Goal: Transaction & Acquisition: Purchase product/service

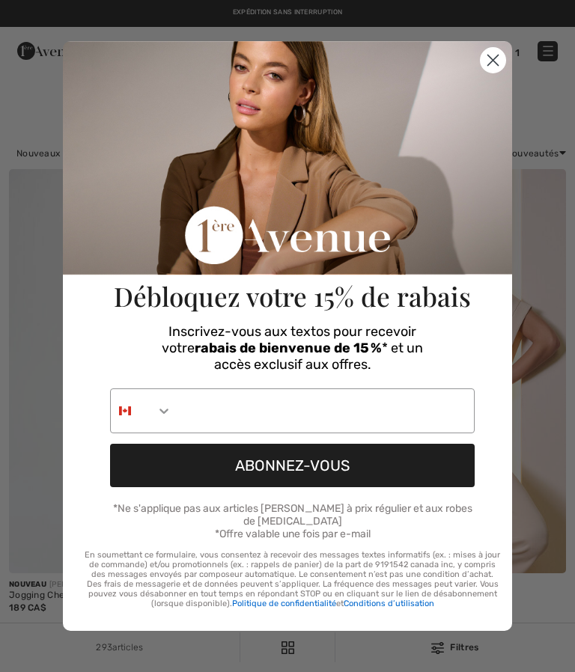
checkbox input "true"
click at [488, 62] on circle "Close dialog" at bounding box center [493, 60] width 25 height 25
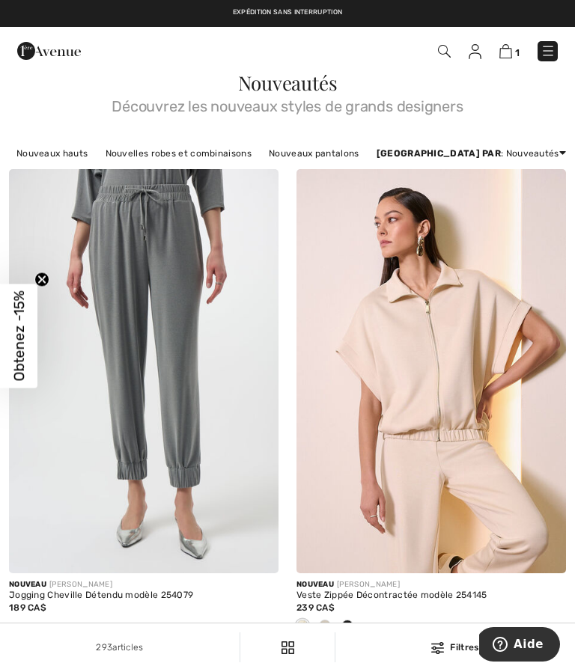
click at [31, 48] on img at bounding box center [49, 51] width 64 height 30
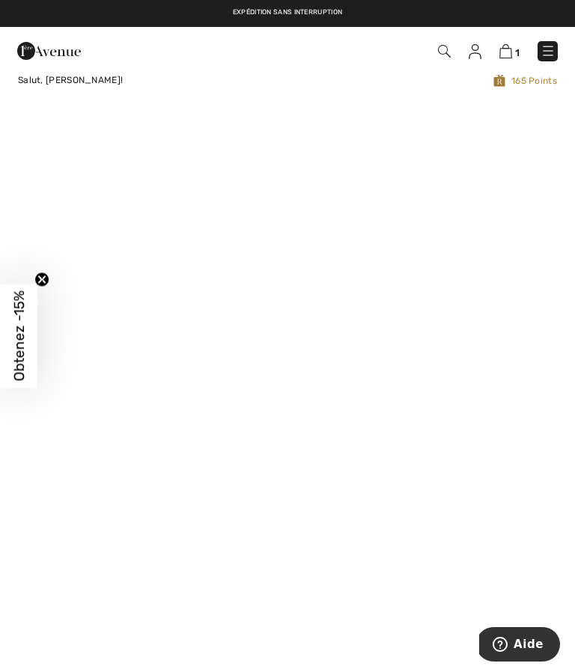
click at [548, 45] on img at bounding box center [548, 50] width 15 height 15
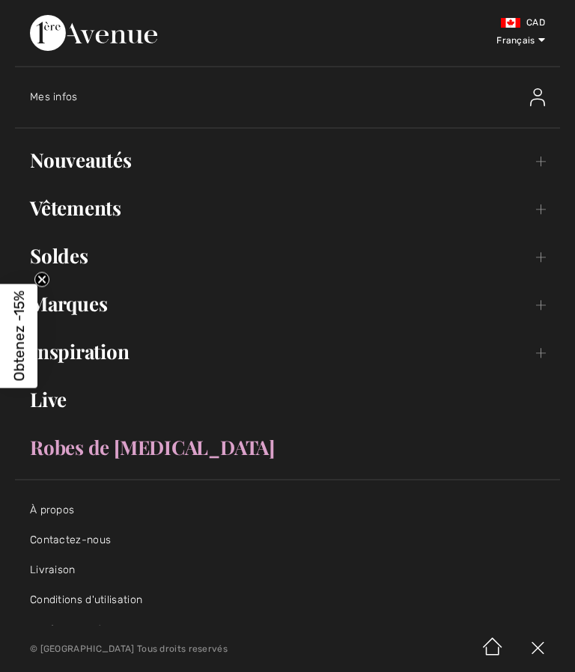
click at [538, 208] on link "Vêtements Toggle submenu" at bounding box center [287, 208] width 545 height 33
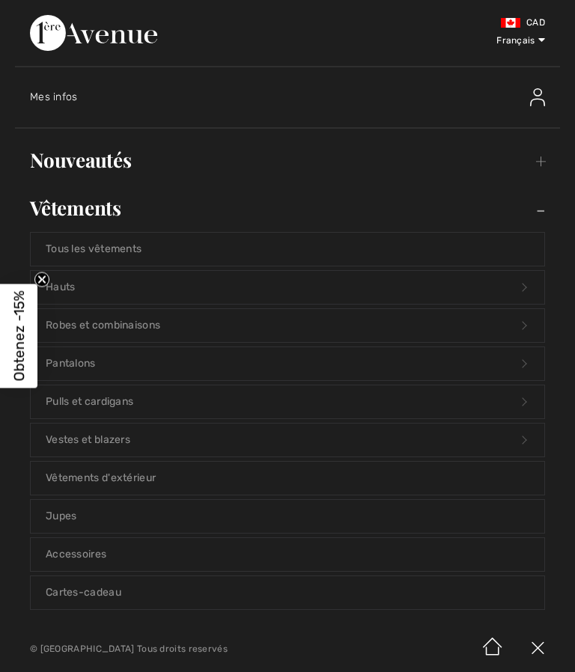
click at [68, 281] on link "Hauts Open submenu" at bounding box center [288, 287] width 514 height 33
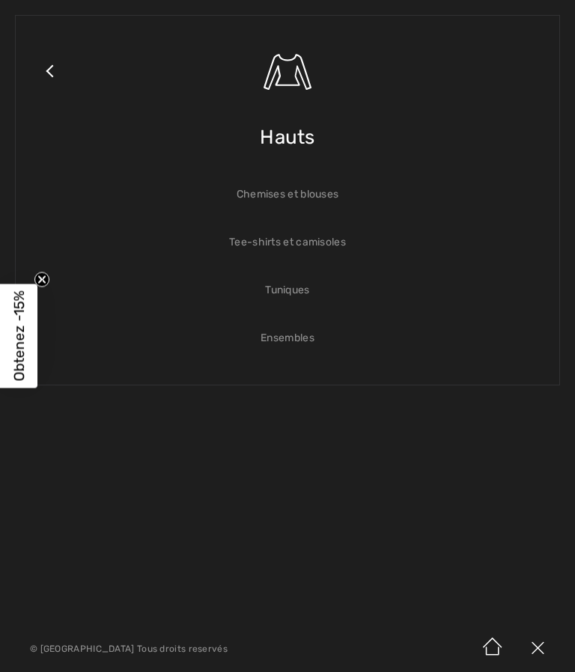
click at [287, 134] on span "Hauts" at bounding box center [287, 137] width 55 height 53
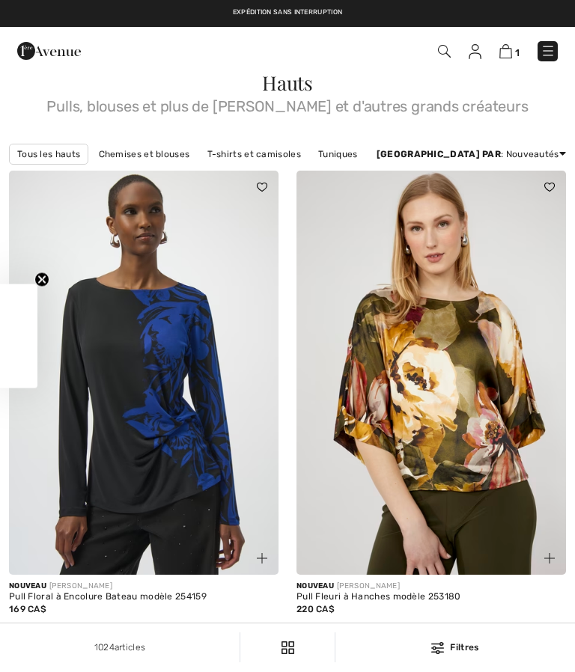
checkbox input "true"
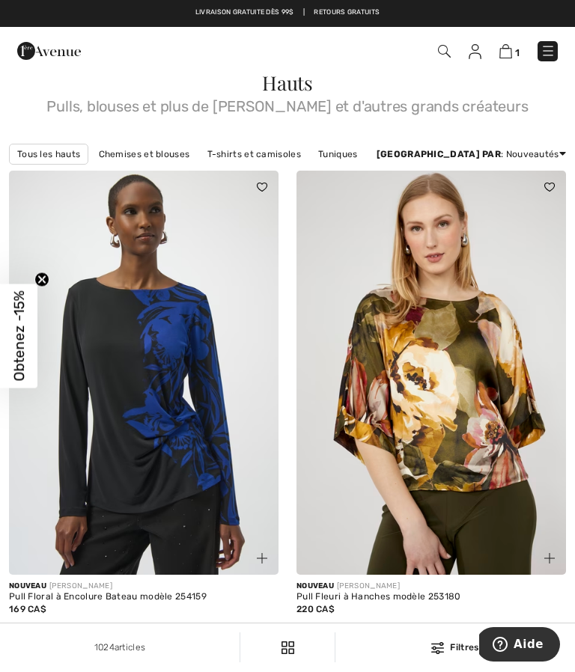
click at [442, 46] on img at bounding box center [444, 51] width 13 height 13
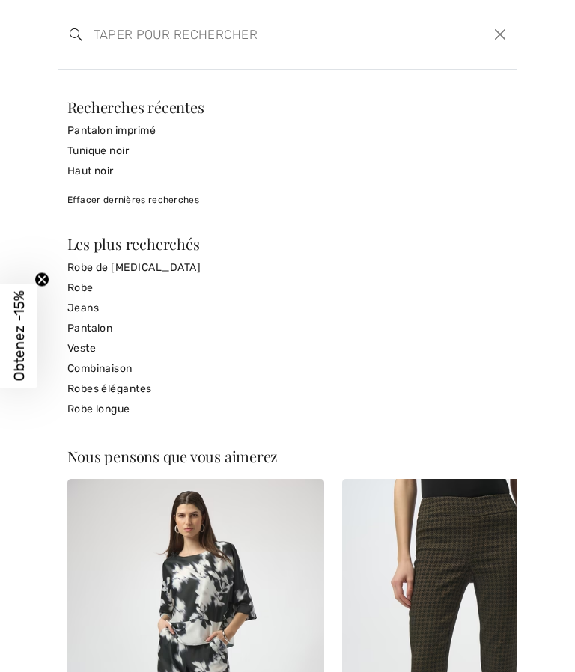
click at [120, 28] on input "search" at bounding box center [239, 34] width 315 height 45
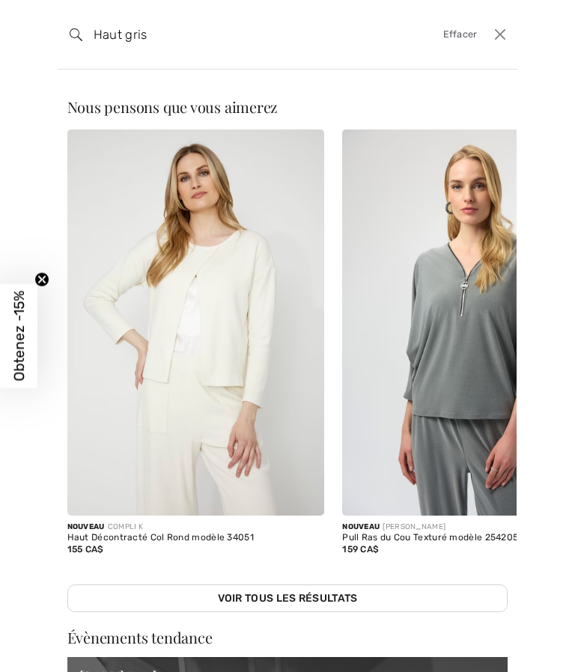
type input "Haut gris"
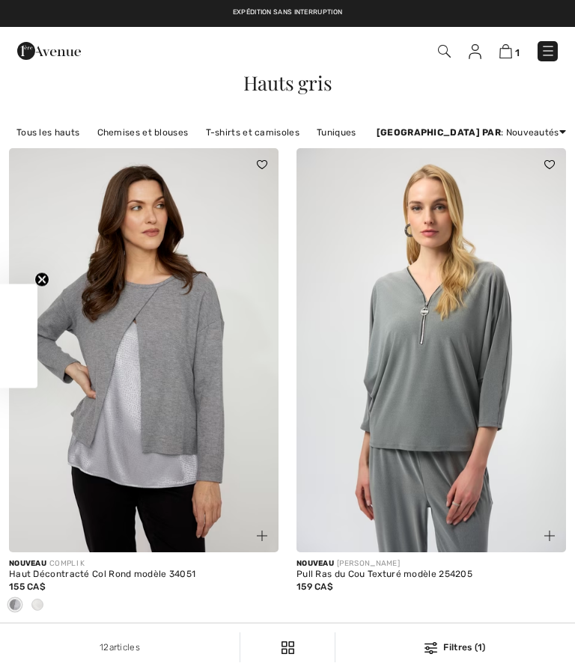
checkbox input "true"
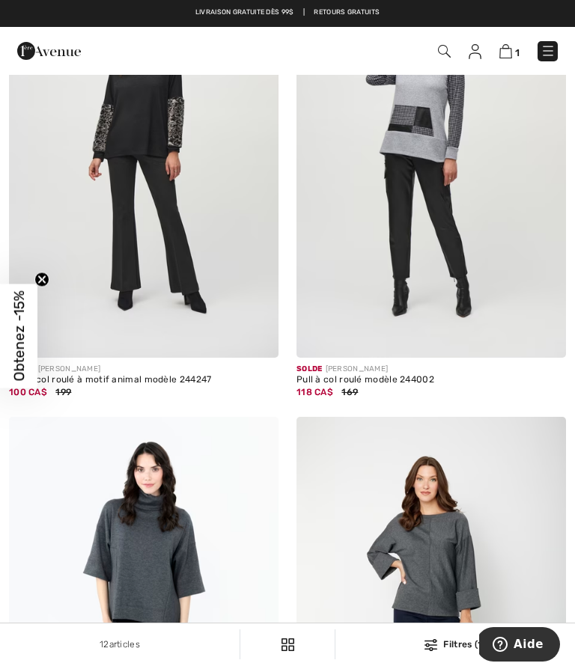
scroll to position [2033, 0]
